Goal: Information Seeking & Learning: Learn about a topic

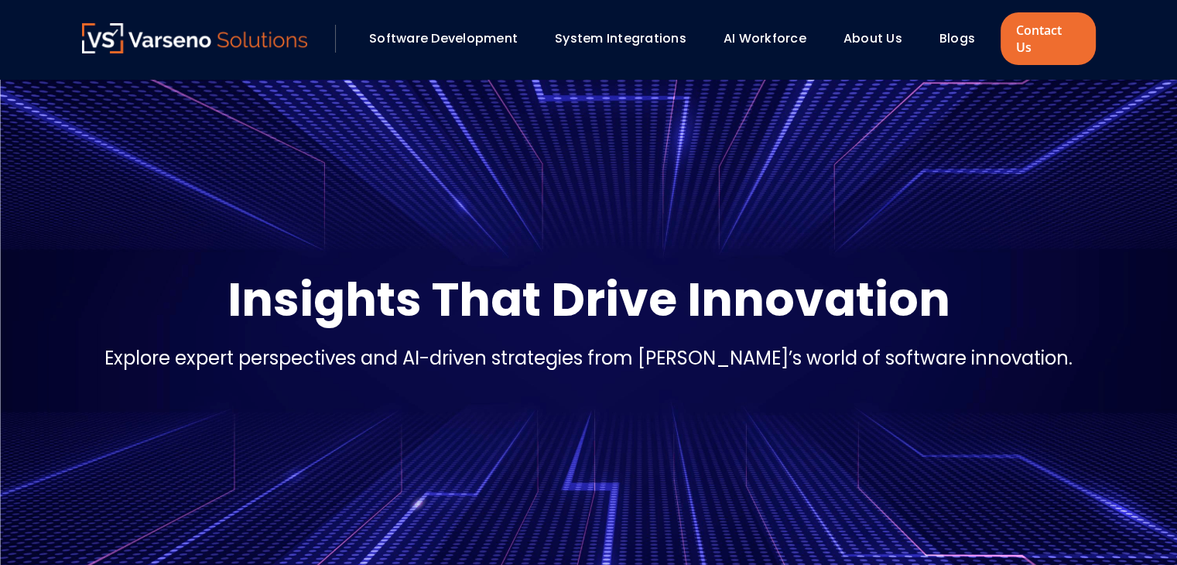
click at [949, 33] on link "Blogs" at bounding box center [958, 38] width 36 height 18
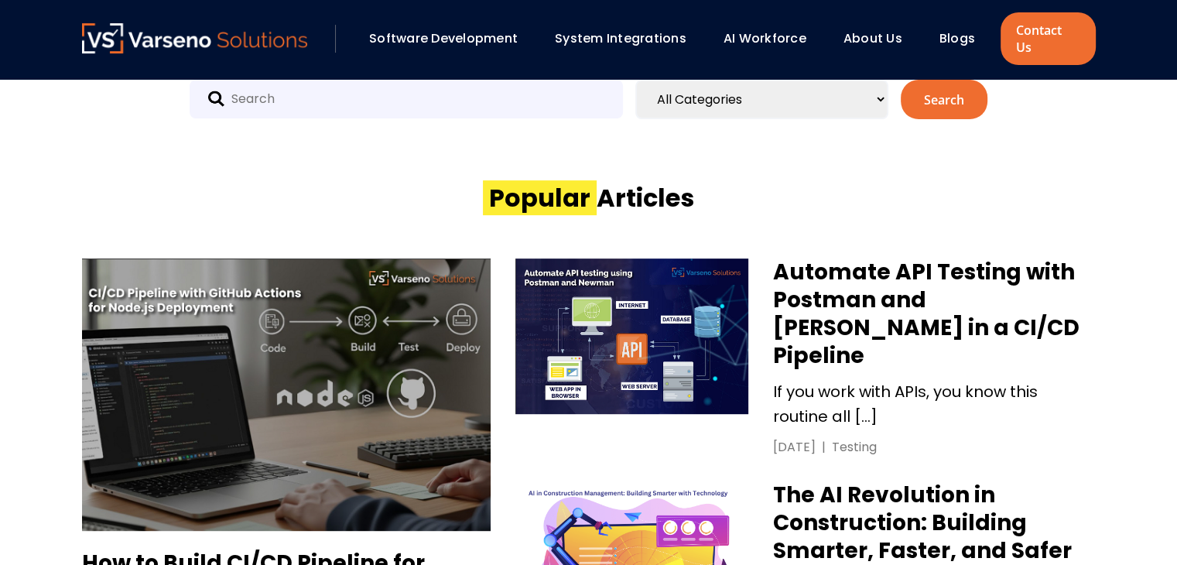
scroll to position [697, 0]
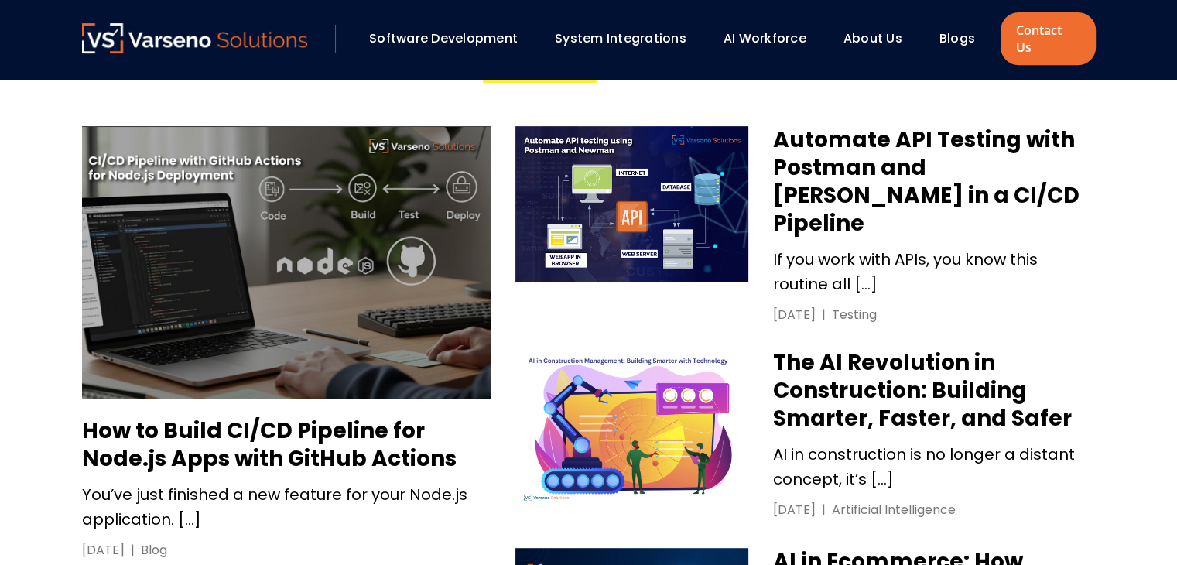
click at [299, 390] on link "How to Build CI/CD Pipeline for Node.js Apps with GitHub Actions You’ve just fi…" at bounding box center [286, 342] width 409 height 433
click at [294, 417] on h3 "How to Build CI/CD Pipeline for Node.js Apps with GitHub Actions" at bounding box center [286, 445] width 409 height 56
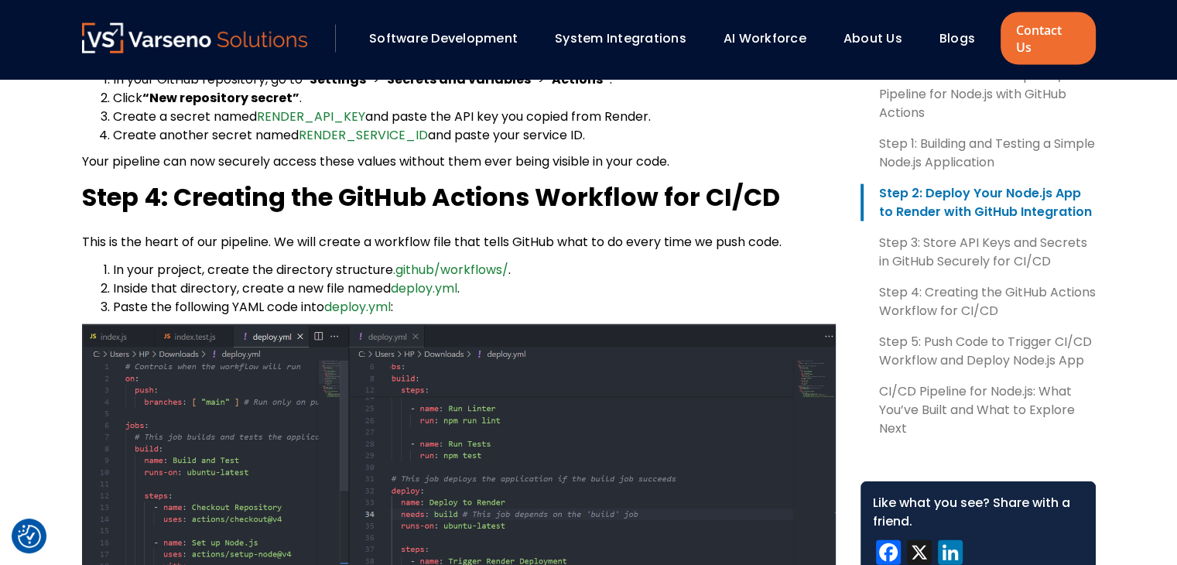
scroll to position [3096, 0]
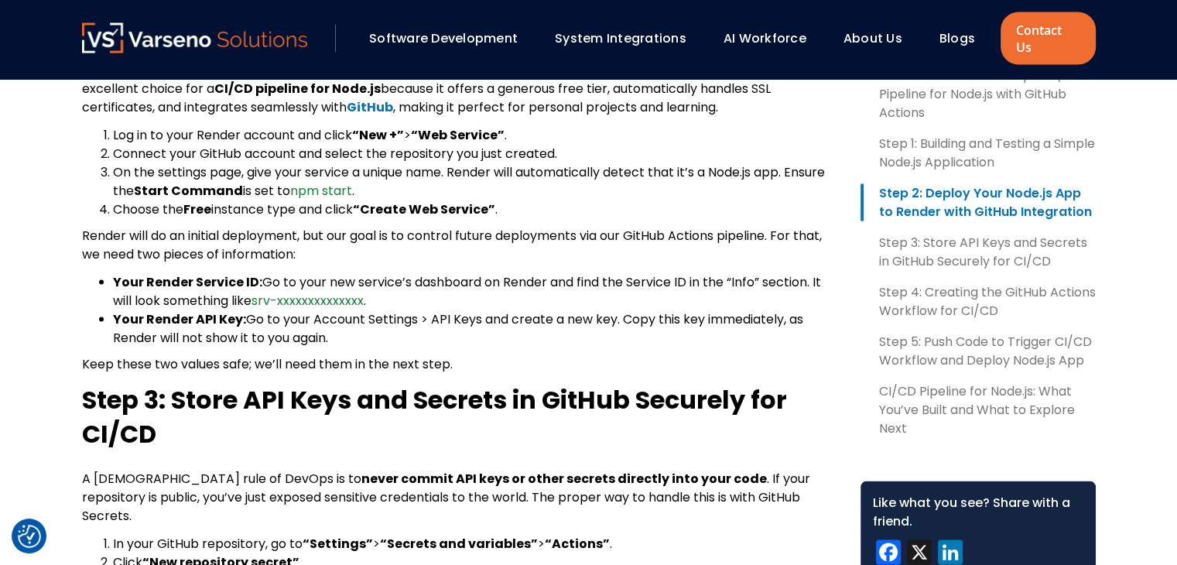
click at [125, 50] on div "Software Development System Integrations AI Workforce About Us" at bounding box center [588, 39] width 1177 height 79
click at [138, 36] on img at bounding box center [195, 38] width 226 height 30
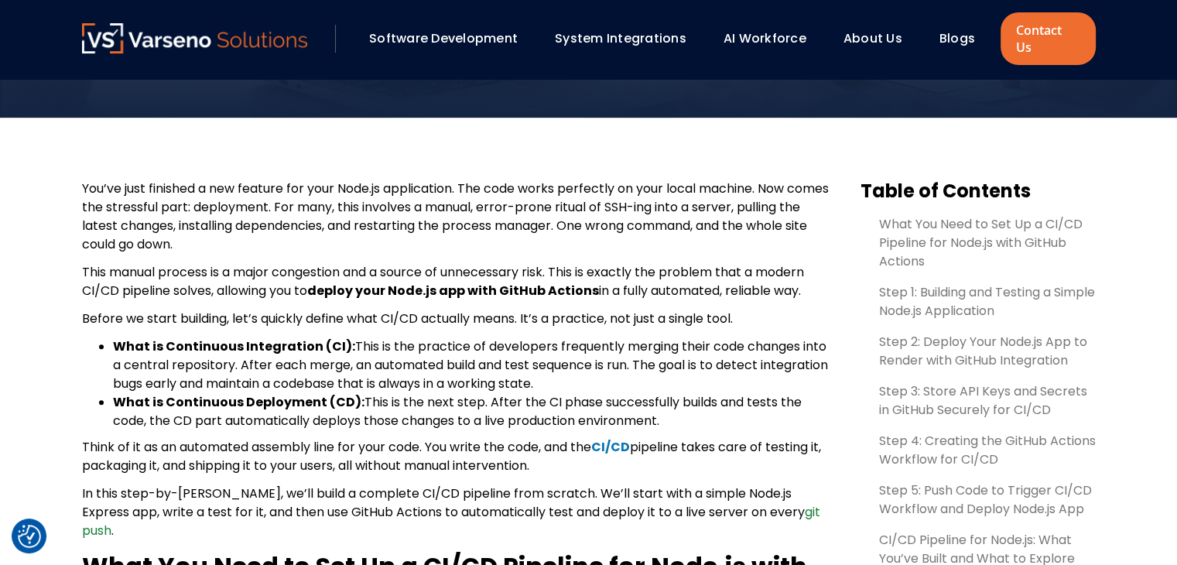
scroll to position [77, 0]
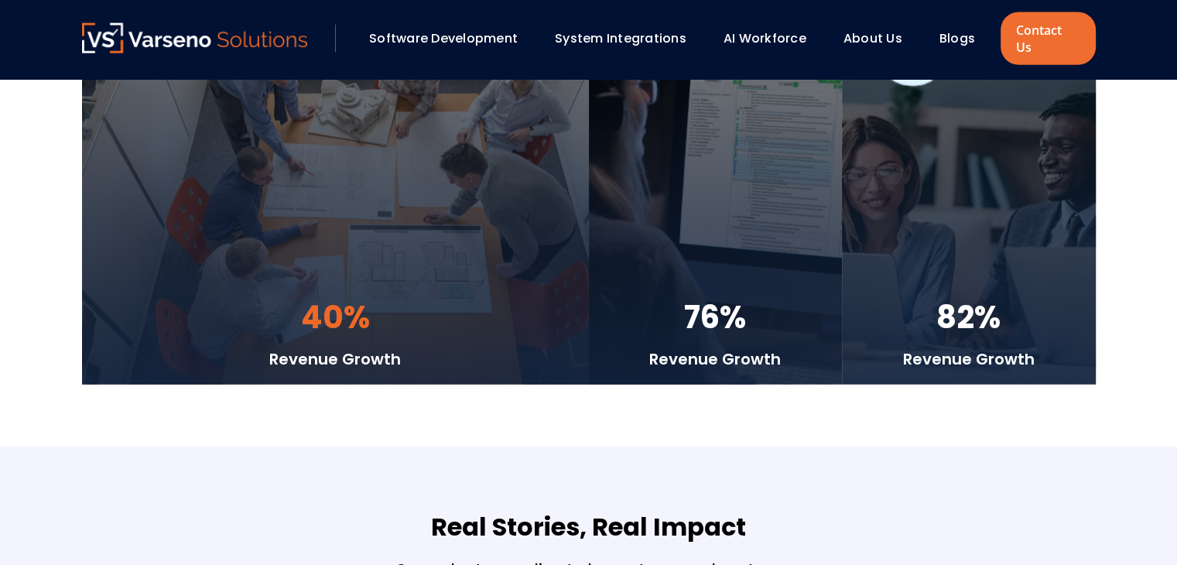
scroll to position [3631, 0]
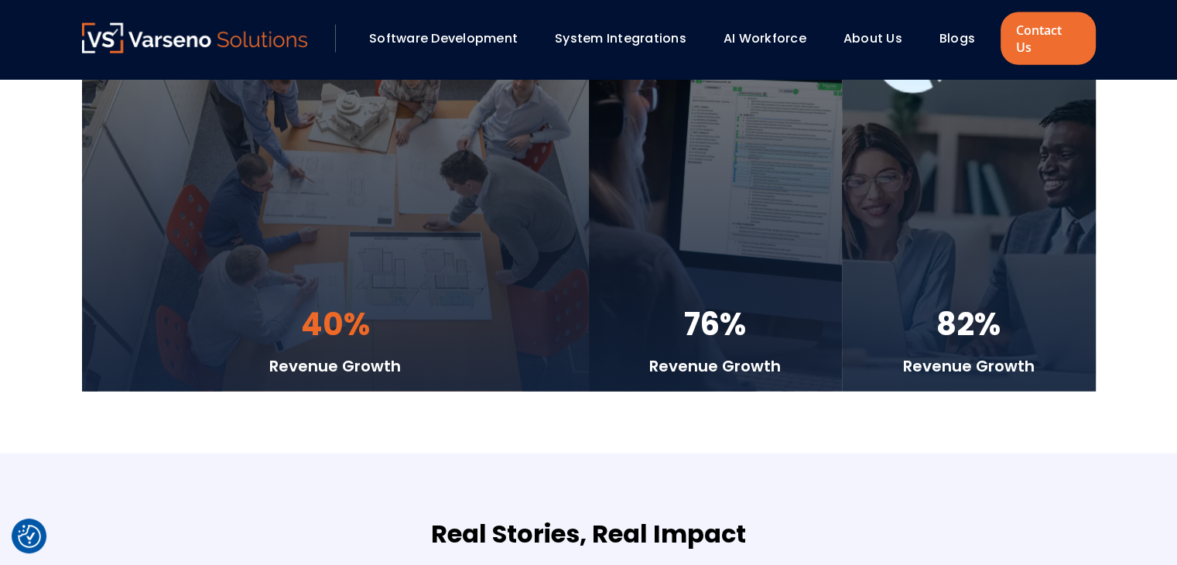
click at [869, 31] on link "About Us" at bounding box center [873, 38] width 59 height 18
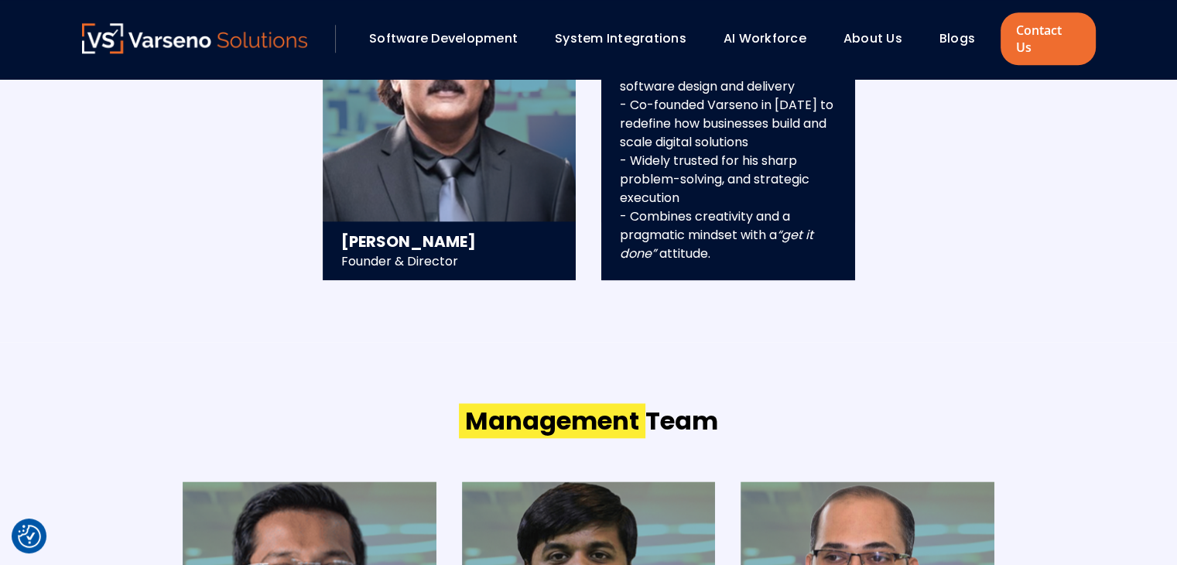
scroll to position [1703, 0]
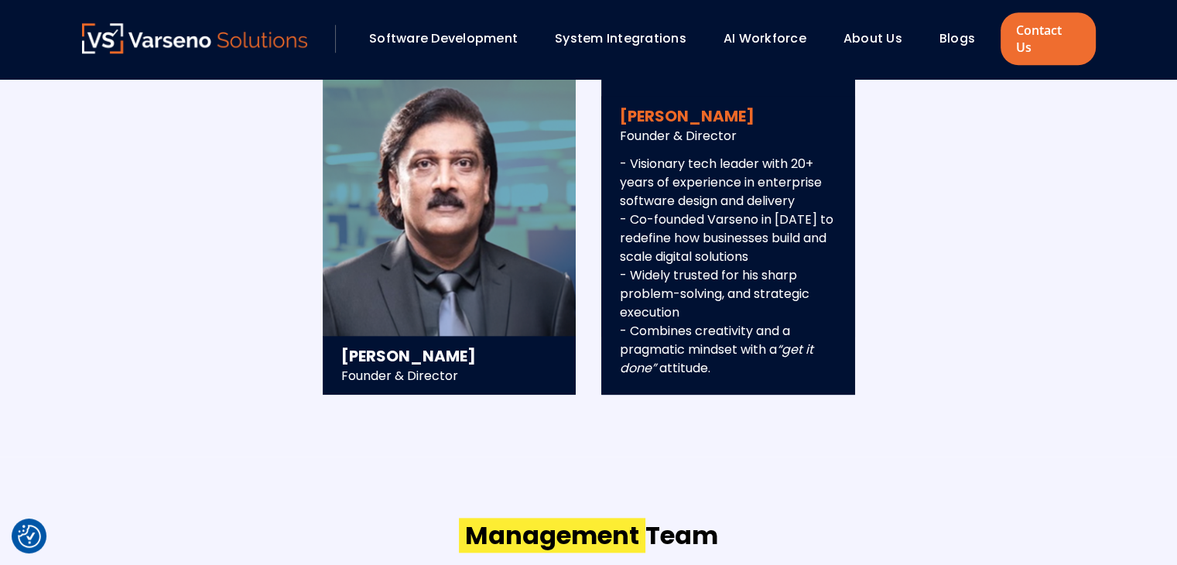
click at [737, 228] on p "- Visionary tech leader with 20+ years of experience in enterprise software des…" at bounding box center [728, 266] width 217 height 223
drag, startPoint x: 771, startPoint y: 208, endPoint x: 739, endPoint y: 165, distance: 53.7
click at [739, 165] on p "- Visionary tech leader with 20+ years of experience in enterprise software des…" at bounding box center [728, 266] width 217 height 223
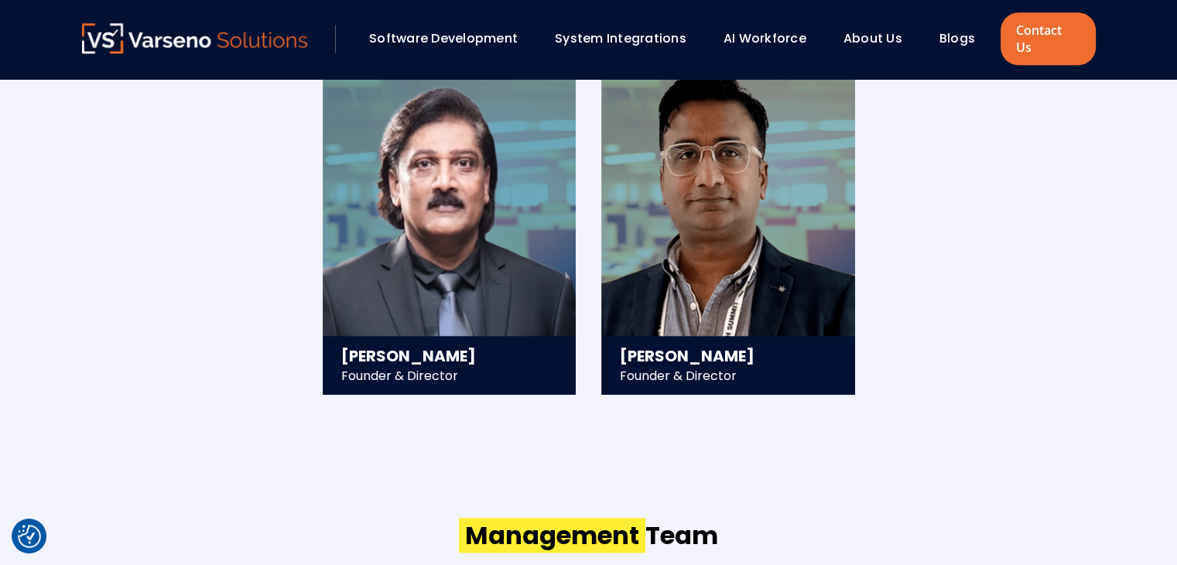
click at [776, 230] on div "Sawan Jain Founder & Director - Visionary tech leader with 20+ years of experie…" at bounding box center [728, 235] width 254 height 317
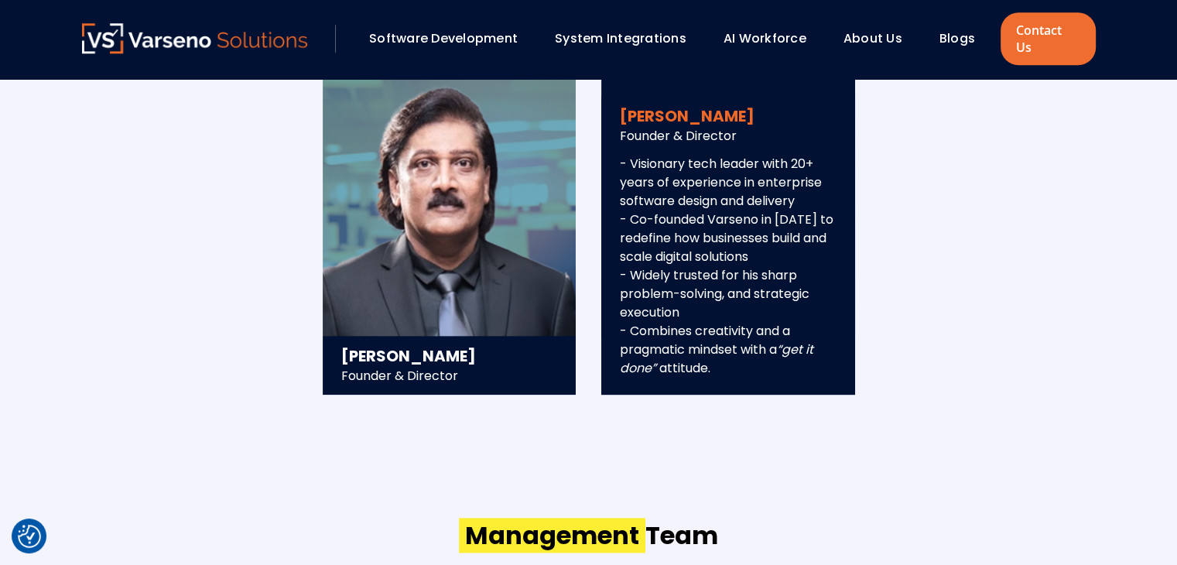
click at [779, 227] on p "- Visionary tech leader with 20+ years of experience in enterprise software des…" at bounding box center [728, 266] width 217 height 223
drag, startPoint x: 1053, startPoint y: 176, endPoint x: 651, endPoint y: 125, distance: 405.0
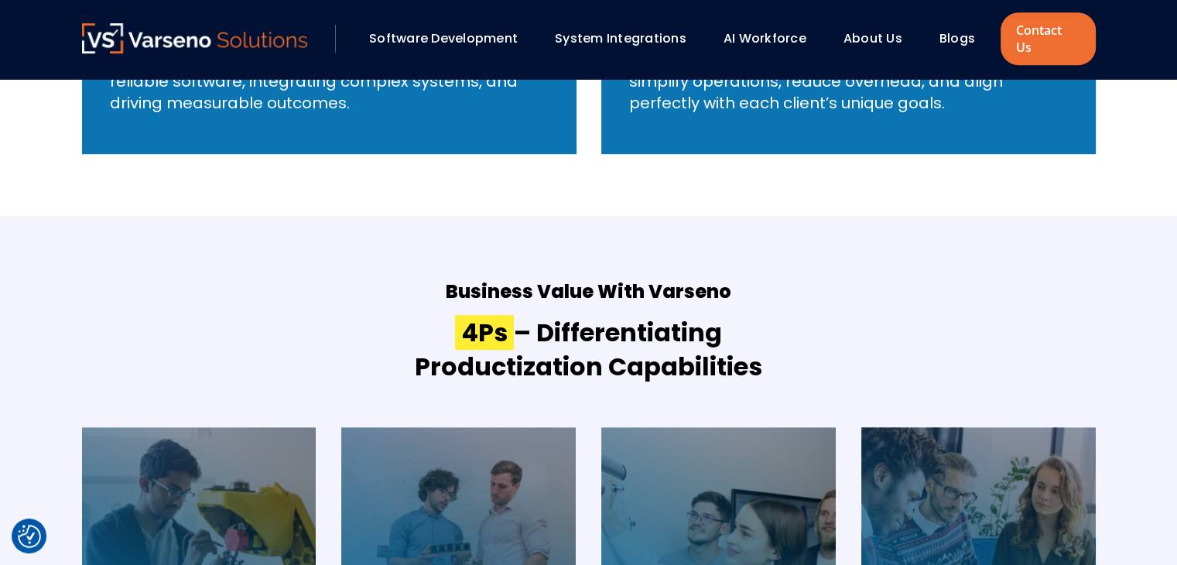
scroll to position [697, 0]
